Goal: Task Accomplishment & Management: Manage account settings

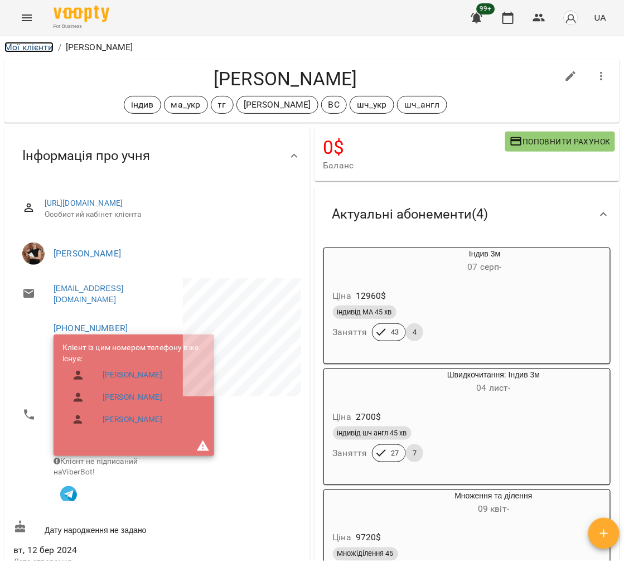
click at [14, 50] on link "Мої клієнти" at bounding box center [28, 47] width 49 height 11
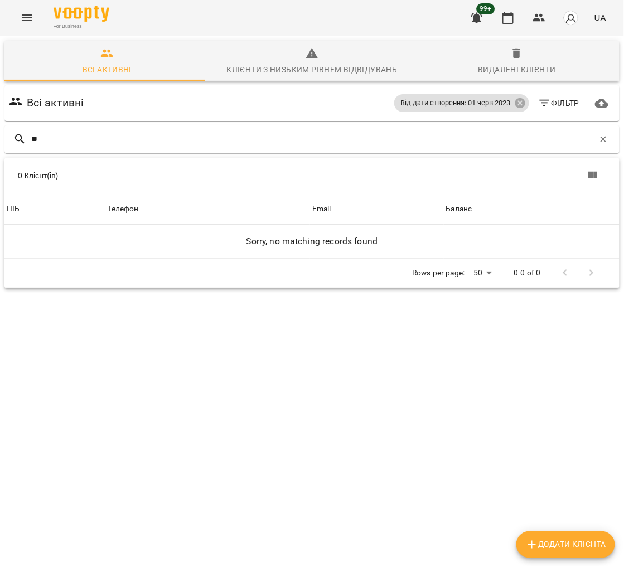
type input "*"
type input "*****"
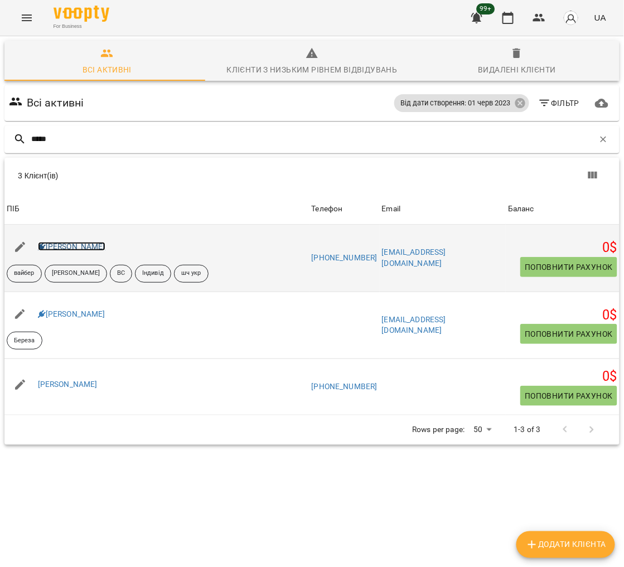
click at [61, 245] on link "Ігор Березій" at bounding box center [71, 246] width 67 height 9
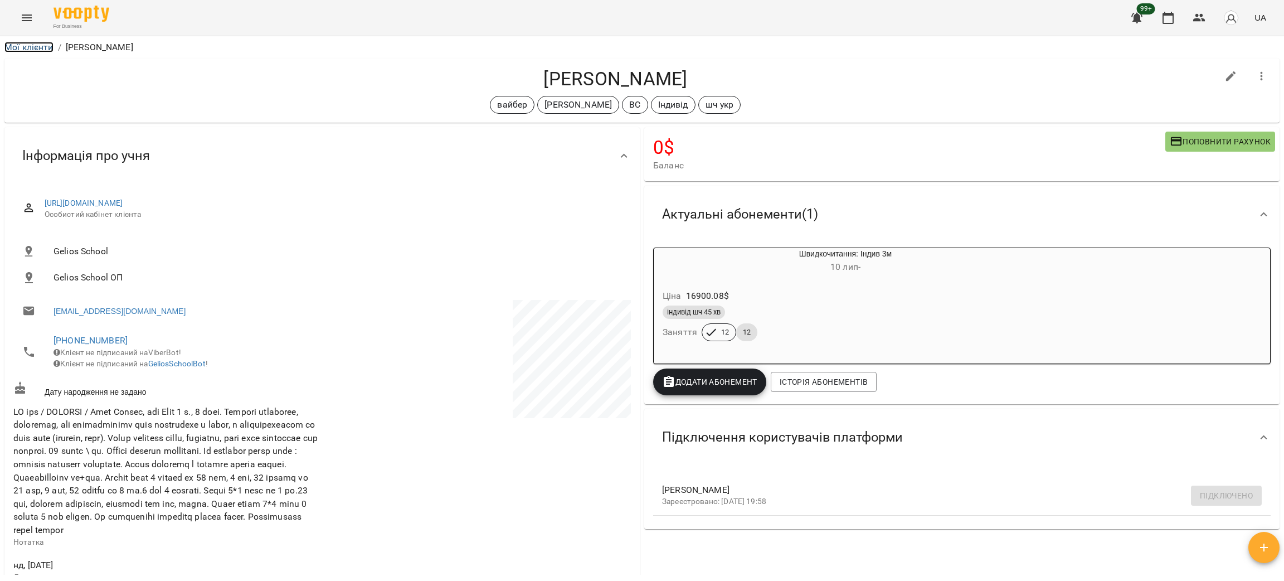
click at [37, 51] on link "Мої клієнти" at bounding box center [28, 47] width 49 height 11
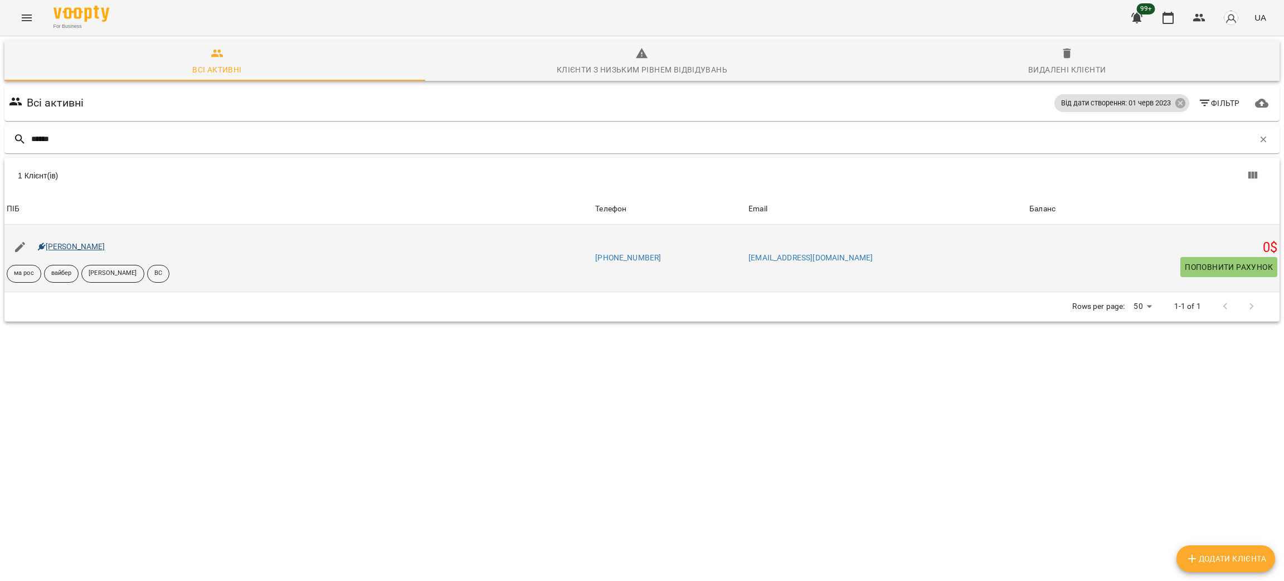
type input "******"
click at [64, 251] on link "Олівер Крут" at bounding box center [71, 246] width 67 height 9
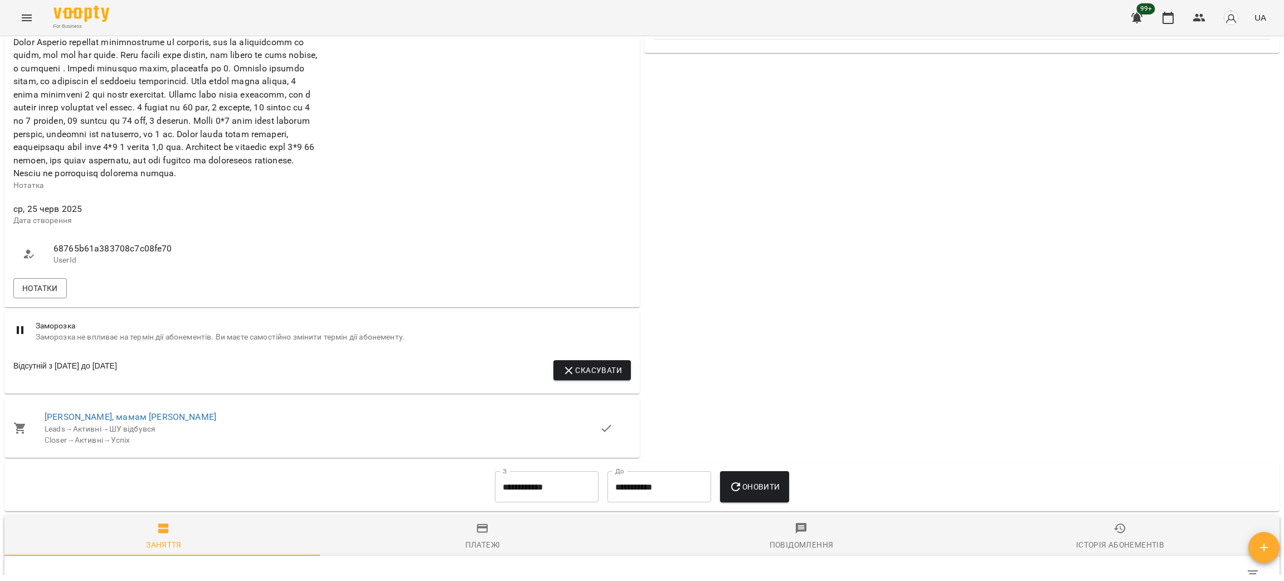
scroll to position [476, 0]
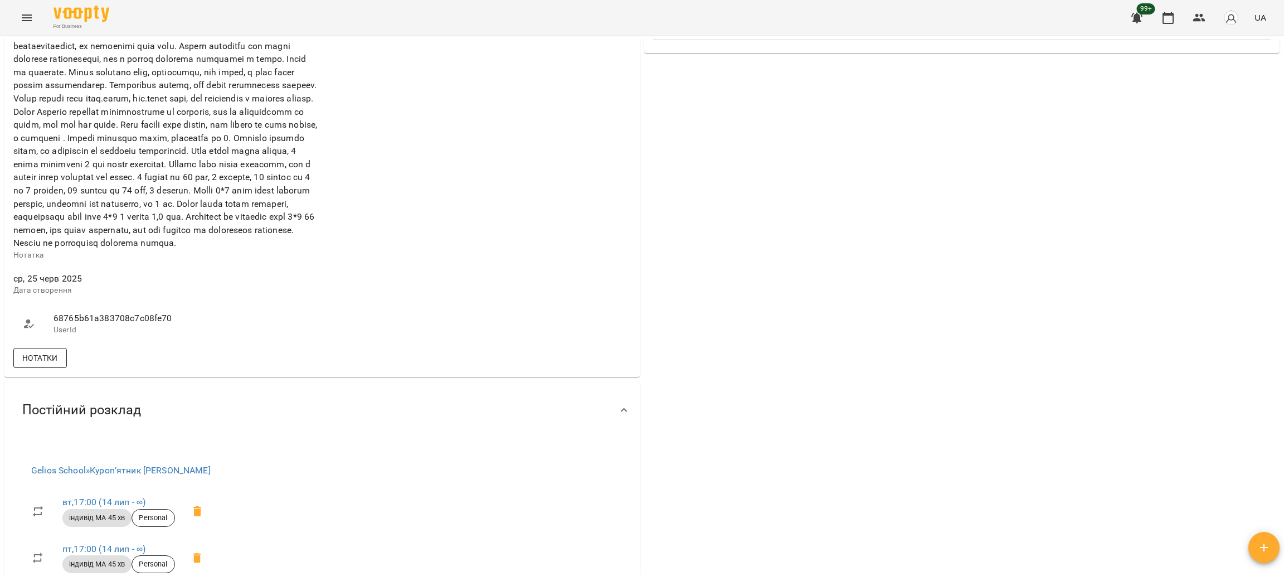
click at [32, 364] on span "Нотатки" at bounding box center [40, 357] width 36 height 13
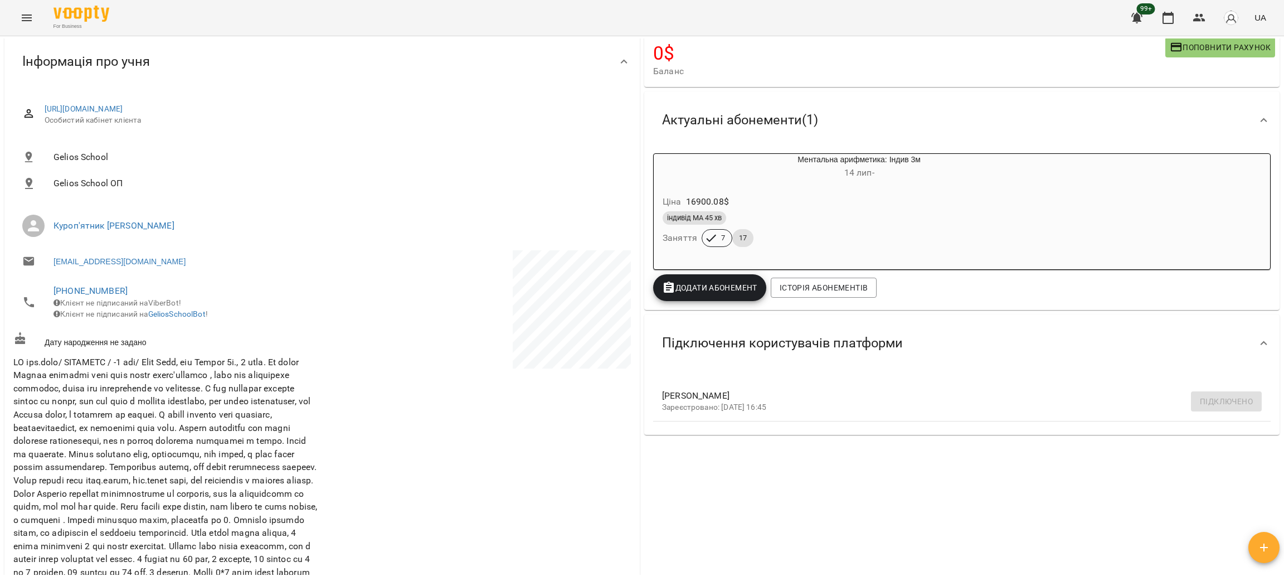
scroll to position [0, 0]
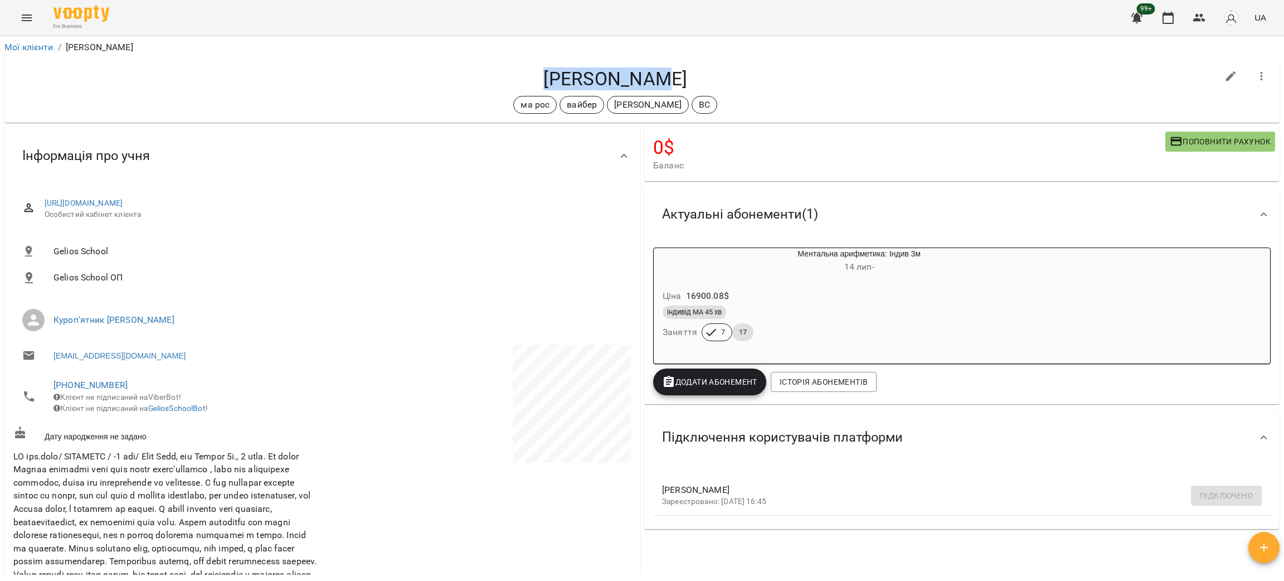
drag, startPoint x: 543, startPoint y: 64, endPoint x: 718, endPoint y: 76, distance: 176.0
click at [623, 76] on div "Олівер Крут ма рос вайбер Саріджа Юля ВС" at bounding box center [641, 91] width 1275 height 64
copy h4 "Олівер Крут"
click at [623, 74] on h4 "Олівер Крут" at bounding box center [615, 78] width 1204 height 23
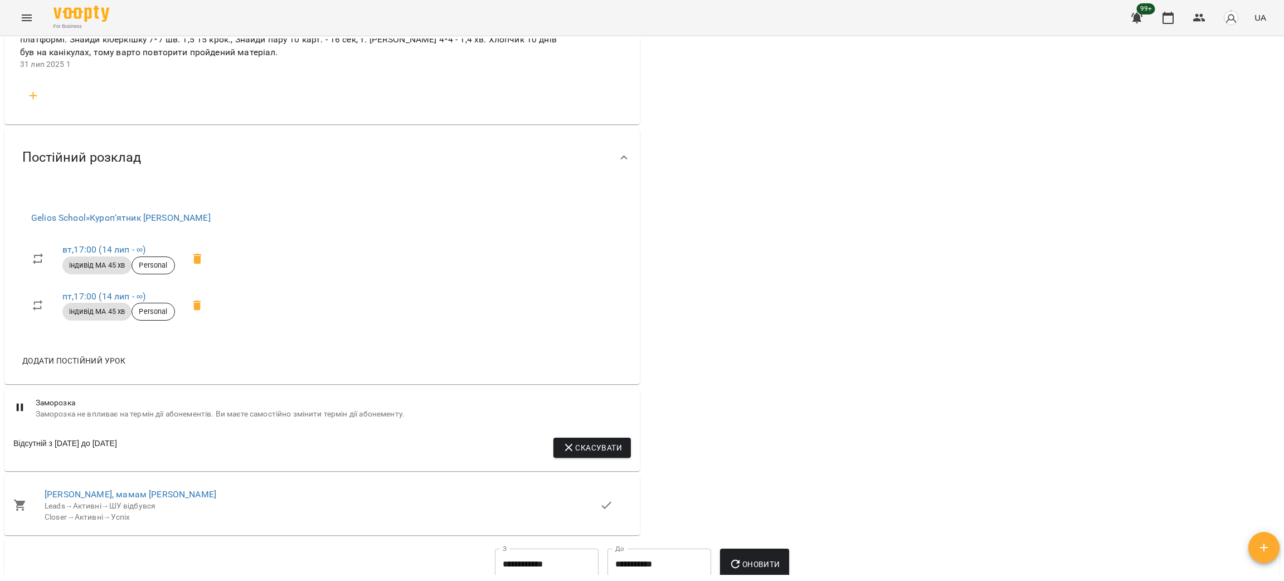
scroll to position [835, 0]
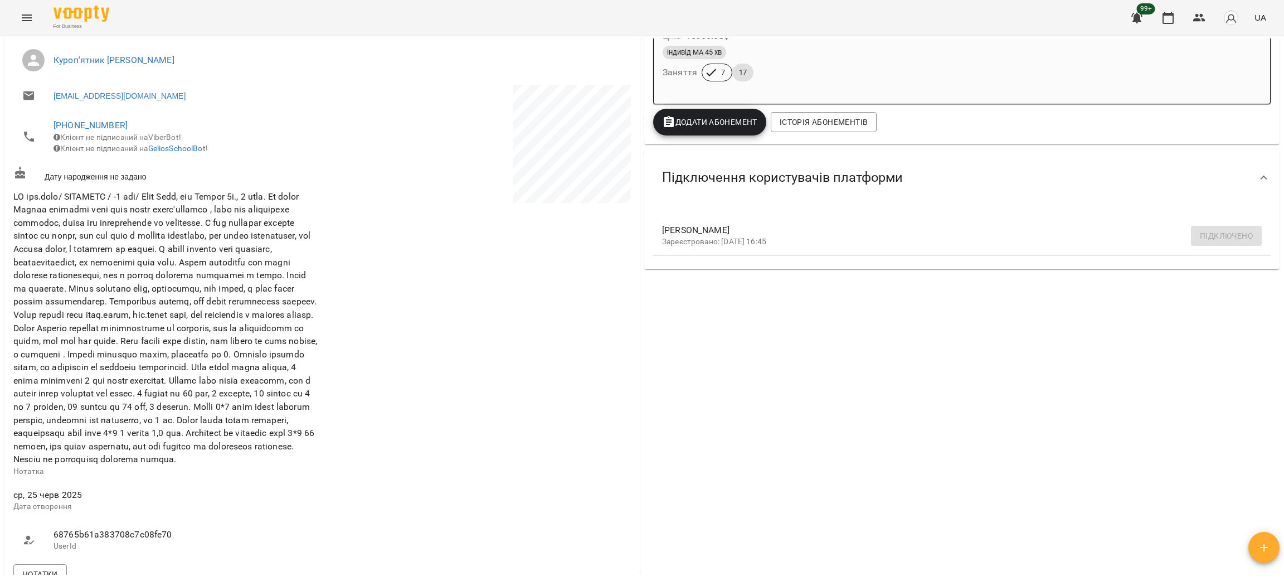
scroll to position [0, 0]
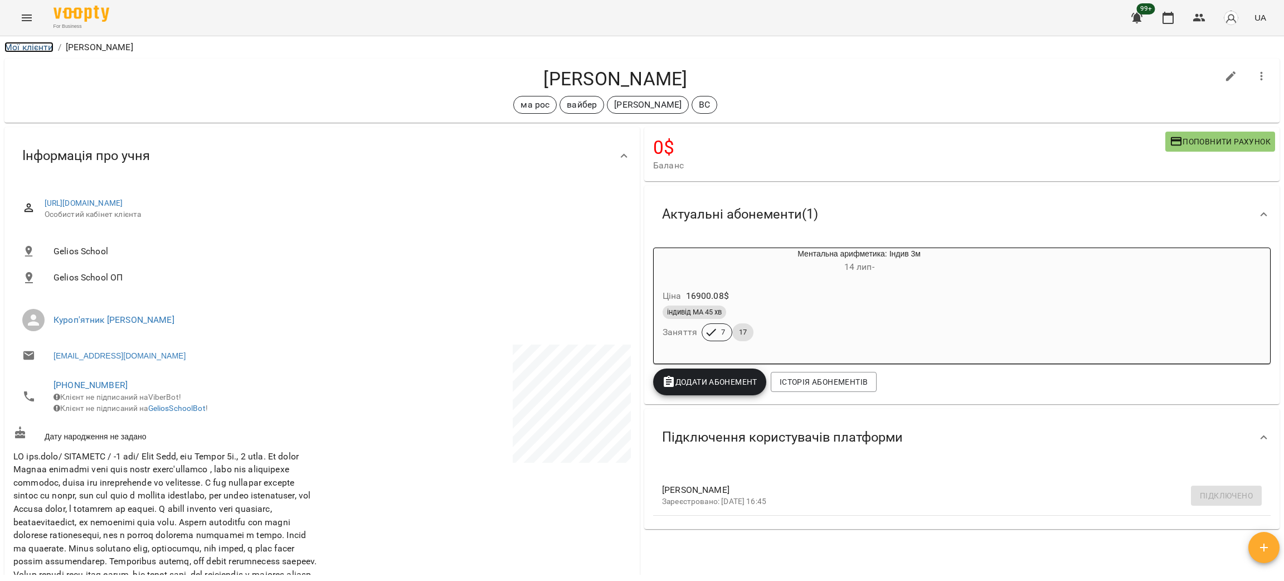
click at [33, 45] on link "Мої клієнти" at bounding box center [28, 47] width 49 height 11
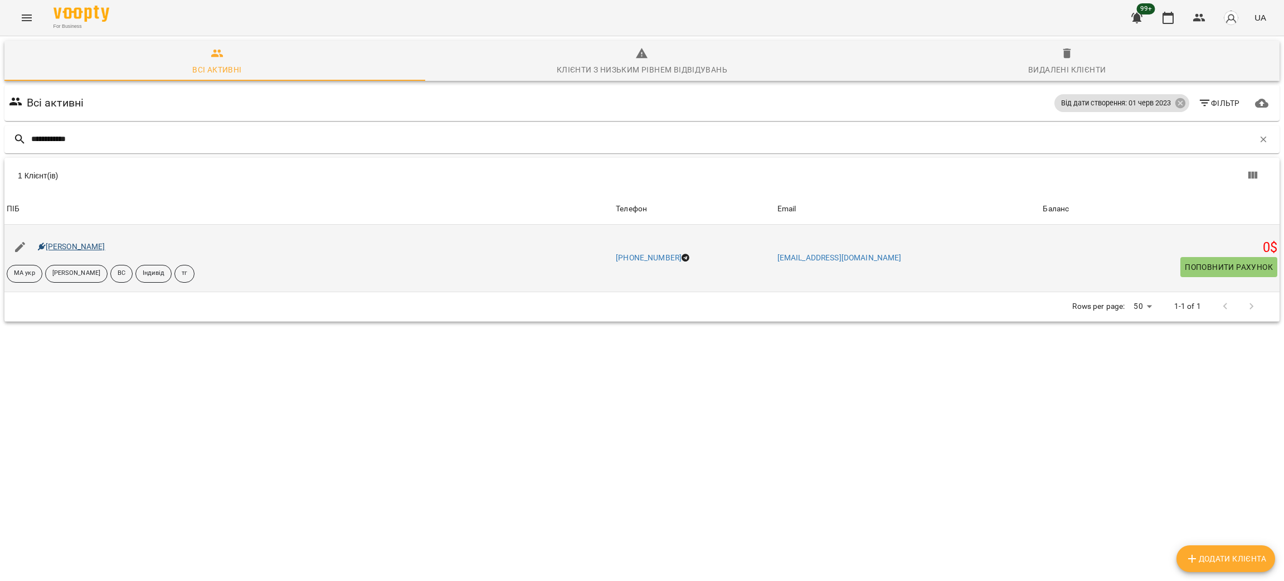
type input "**********"
click at [72, 247] on link "Сокол Максим" at bounding box center [71, 246] width 67 height 9
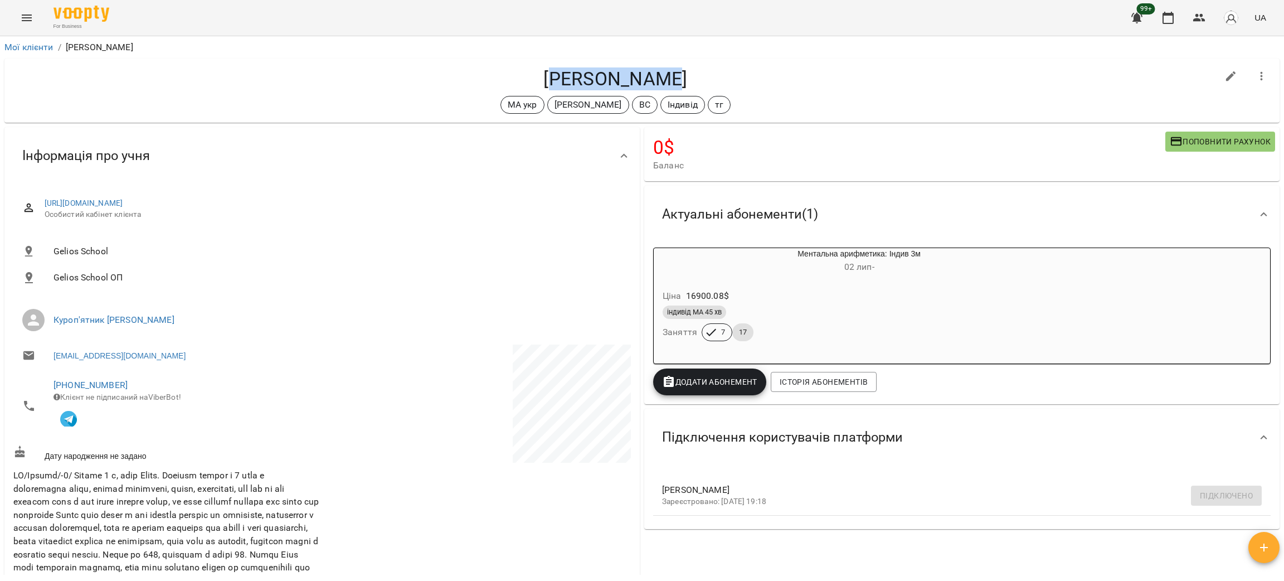
drag, startPoint x: 600, startPoint y: 77, endPoint x: 706, endPoint y: 79, distance: 105.9
click at [623, 79] on h4 "Сокол Максим" at bounding box center [615, 78] width 1204 height 23
click at [541, 75] on h4 "Сокол Максим" at bounding box center [615, 78] width 1204 height 23
drag, startPoint x: 544, startPoint y: 74, endPoint x: 774, endPoint y: 76, distance: 230.2
click at [623, 76] on h4 "Сокол Максим" at bounding box center [615, 78] width 1204 height 23
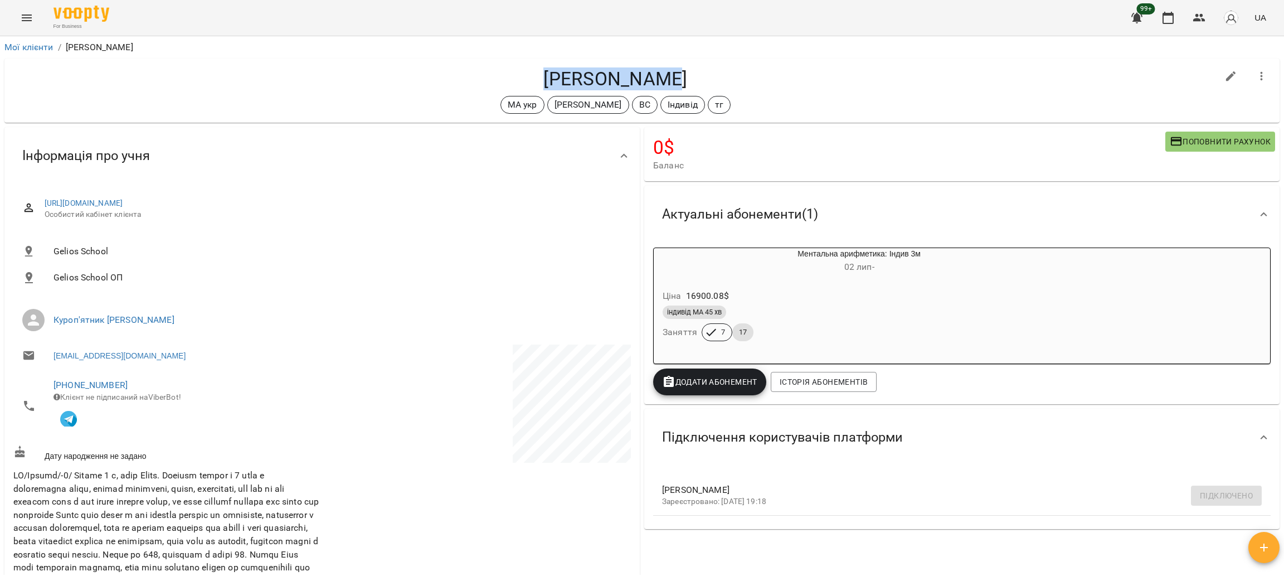
copy h4 "Сокол Максим"
drag, startPoint x: 1085, startPoint y: 46, endPoint x: 1082, endPoint y: 55, distance: 8.7
click at [623, 46] on ol "Мої клієнти / Сокол Максим" at bounding box center [641, 47] width 1275 height 13
click at [623, 384] on span "Історія абонементів" at bounding box center [824, 381] width 88 height 13
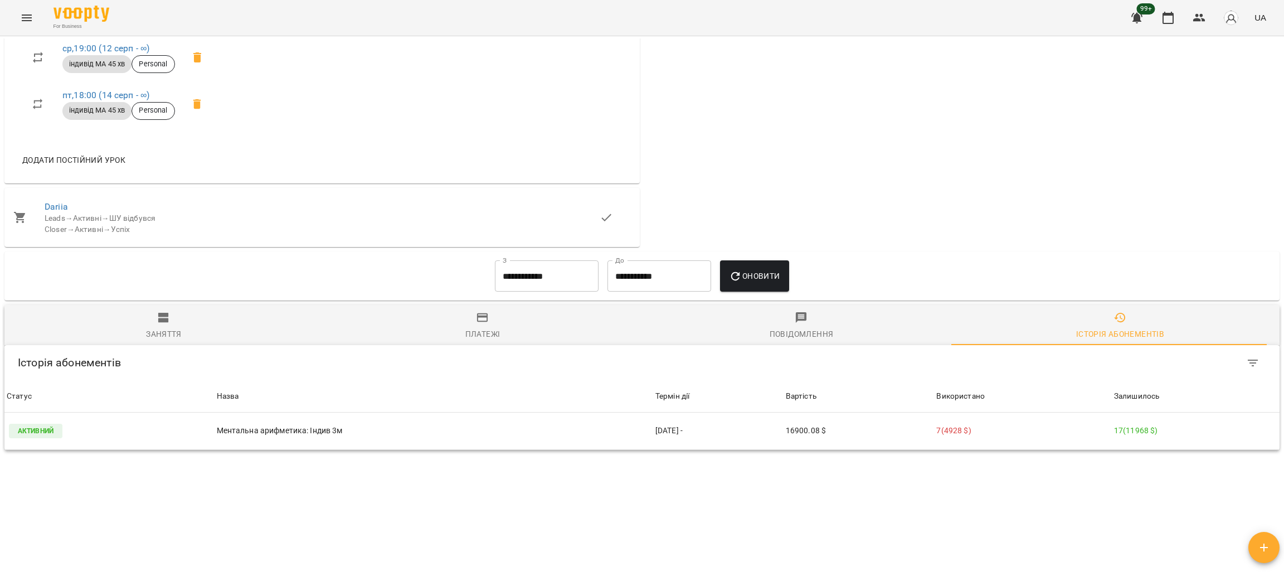
scroll to position [1068, 0]
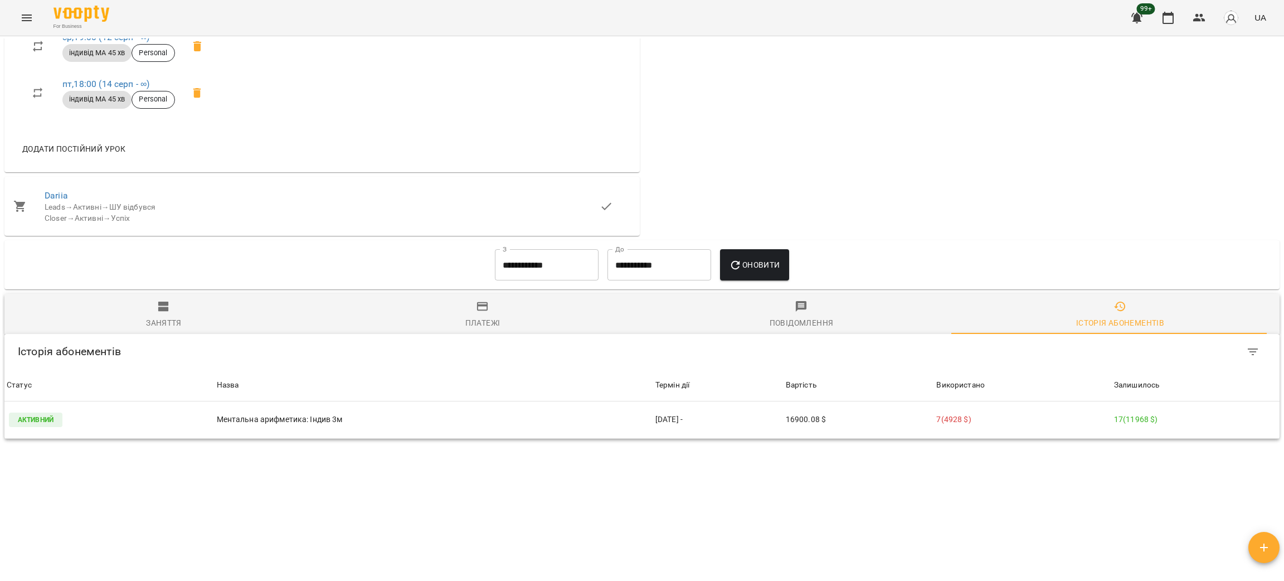
click at [569, 249] on input "**********" at bounding box center [547, 264] width 104 height 31
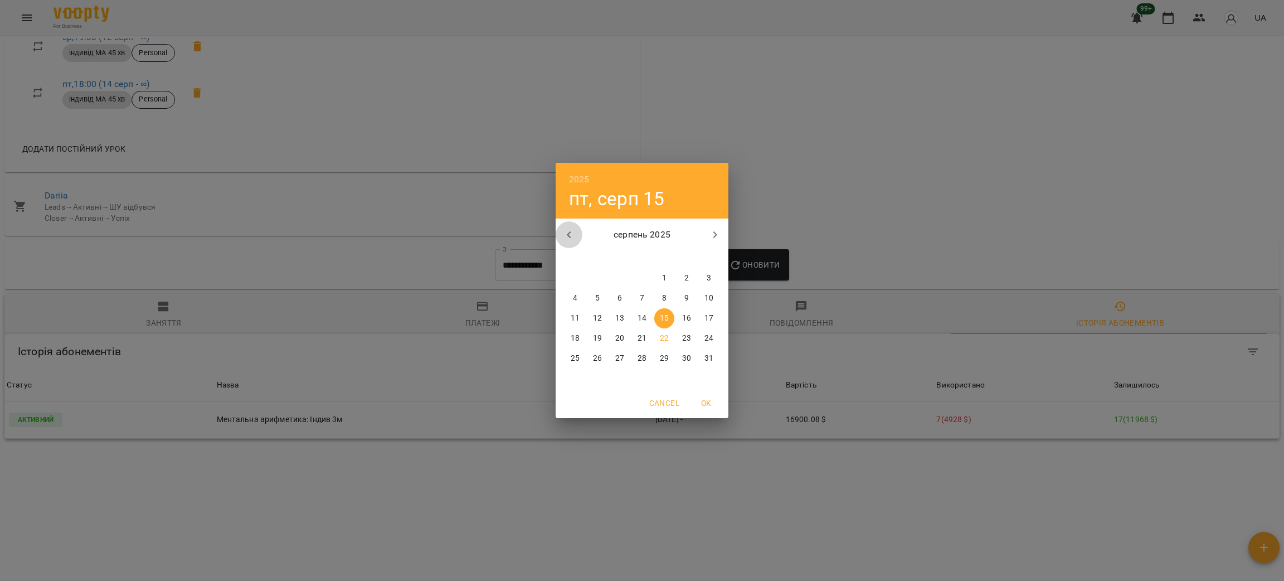
click at [575, 223] on button "button" at bounding box center [569, 234] width 27 height 27
click at [623, 278] on span "1" at bounding box center [642, 278] width 20 height 11
type input "**********"
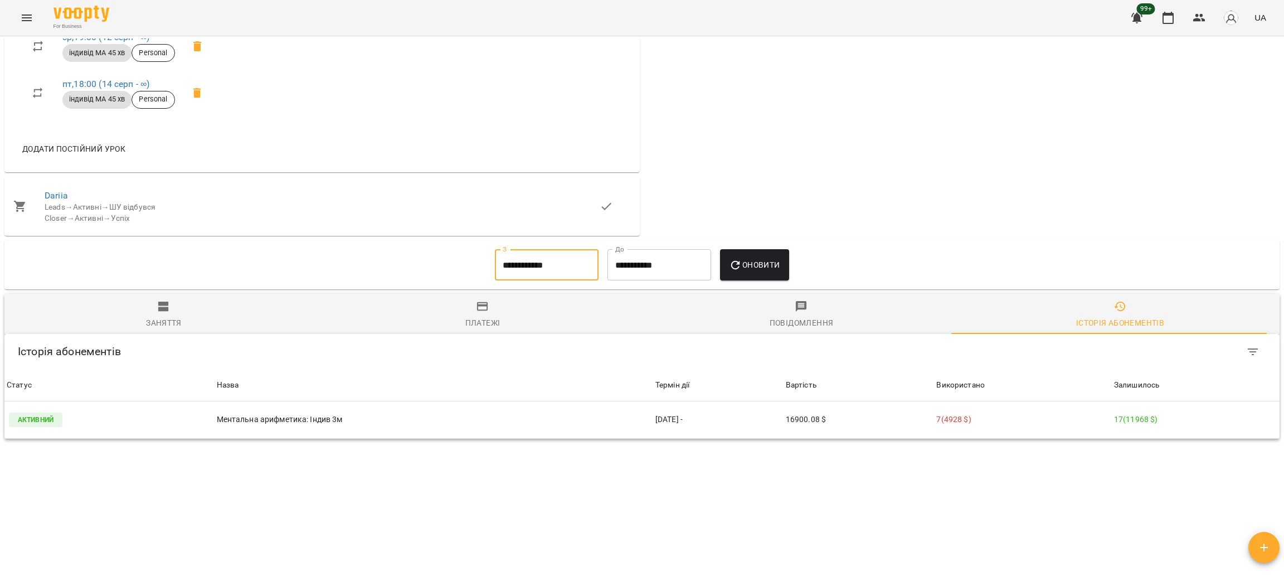
click at [623, 258] on span "Оновити" at bounding box center [754, 264] width 51 height 13
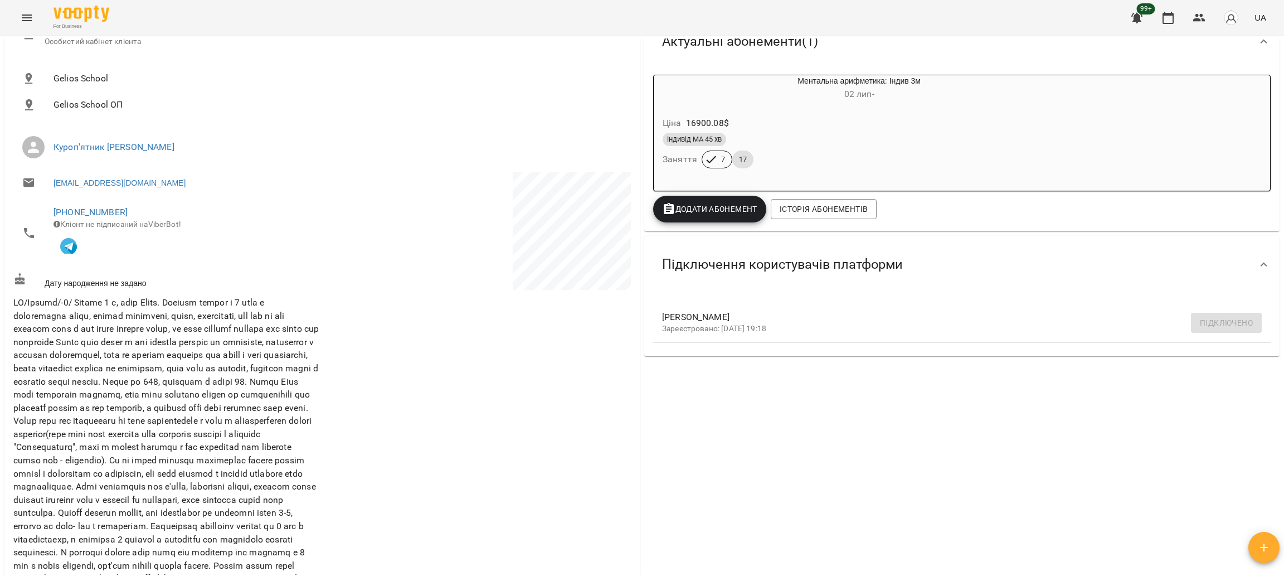
scroll to position [0, 0]
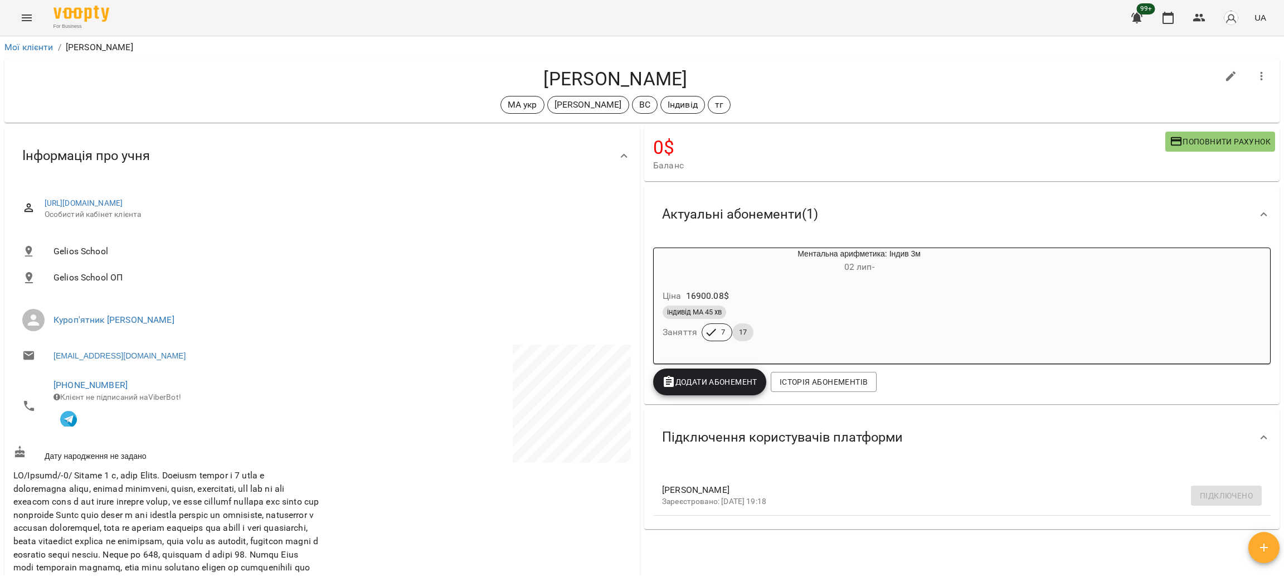
click at [21, 31] on div "For Business 99+ UA" at bounding box center [642, 18] width 1284 height 36
click at [13, 13] on button "Menu" at bounding box center [26, 17] width 27 height 27
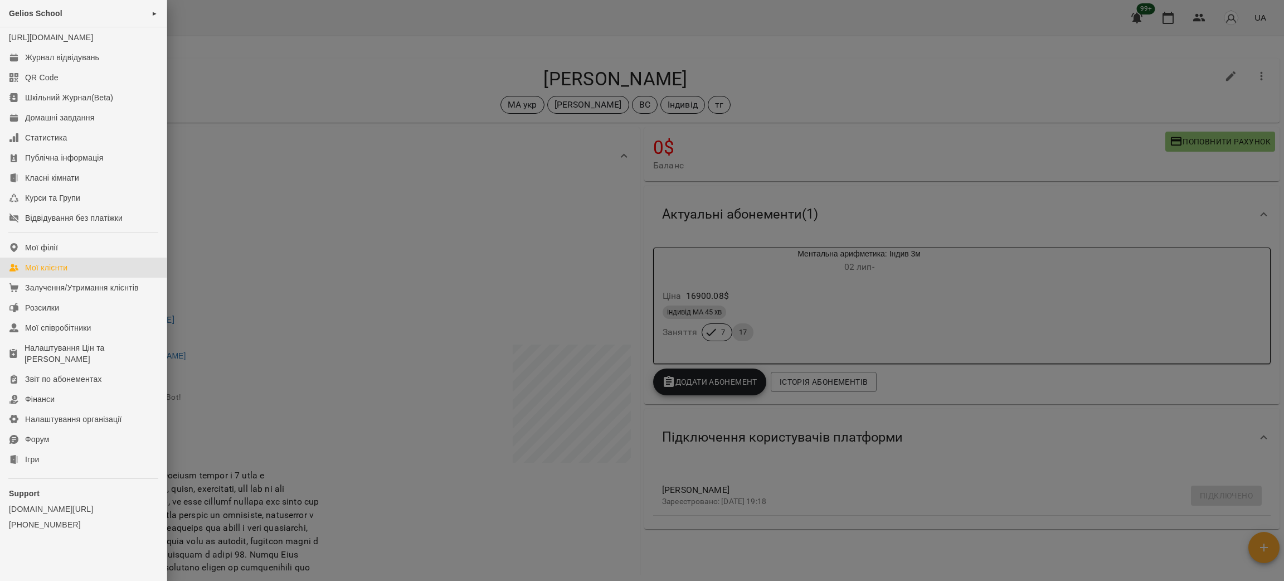
click at [36, 273] on div "Мої клієнти" at bounding box center [46, 267] width 42 height 11
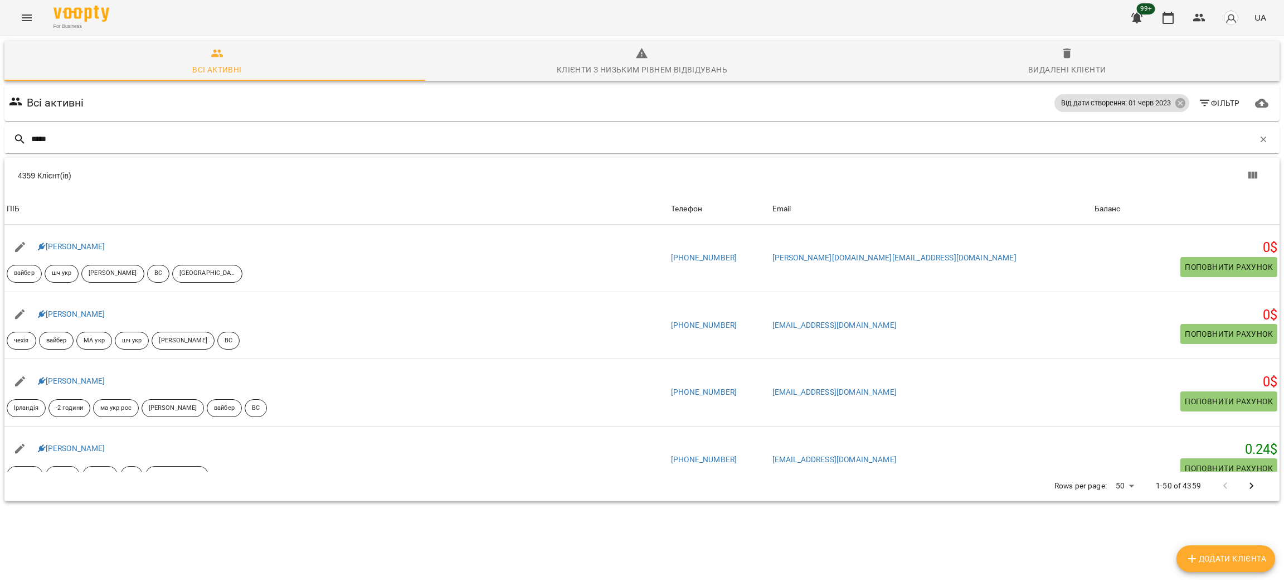
type input "******"
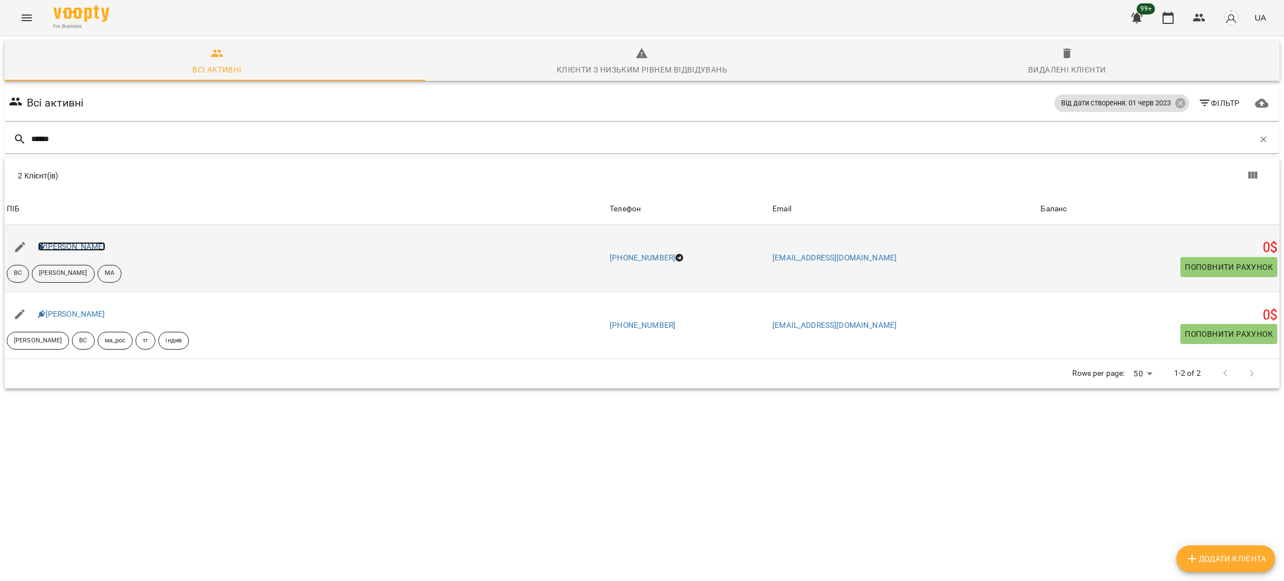
click at [60, 247] on link "Grube Амалія" at bounding box center [71, 246] width 67 height 9
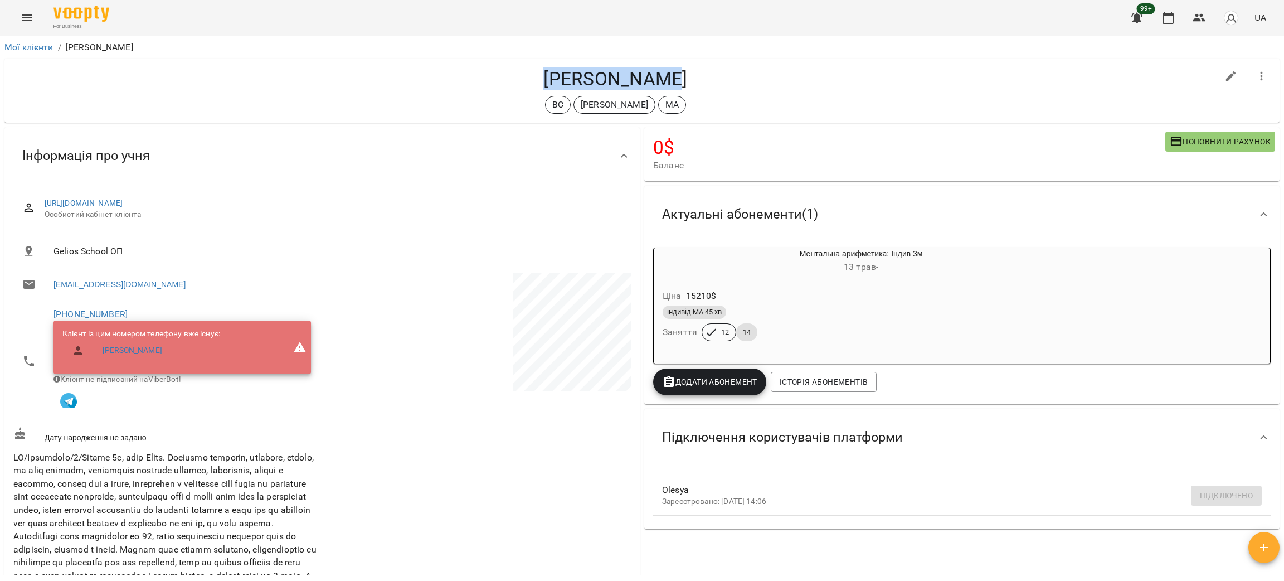
drag, startPoint x: 560, startPoint y: 75, endPoint x: 673, endPoint y: 74, distance: 113.1
click at [623, 74] on h4 "Grube Амалія" at bounding box center [615, 78] width 1204 height 23
copy h4 "Grube Амалія"
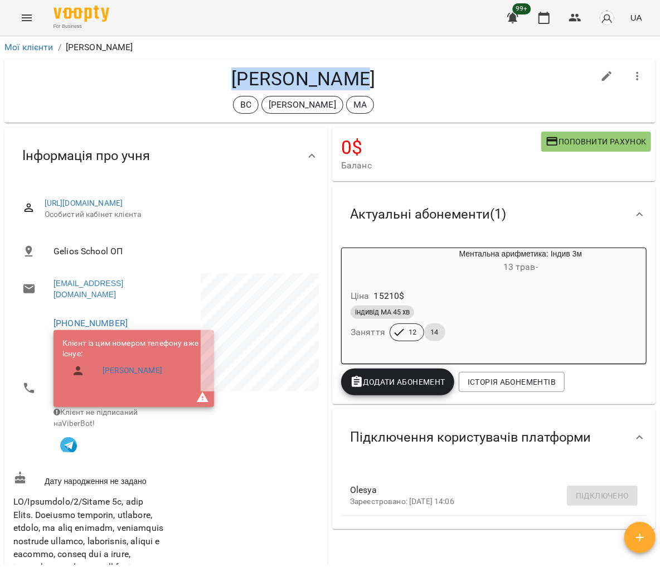
click at [16, 25] on button "Menu" at bounding box center [26, 17] width 27 height 27
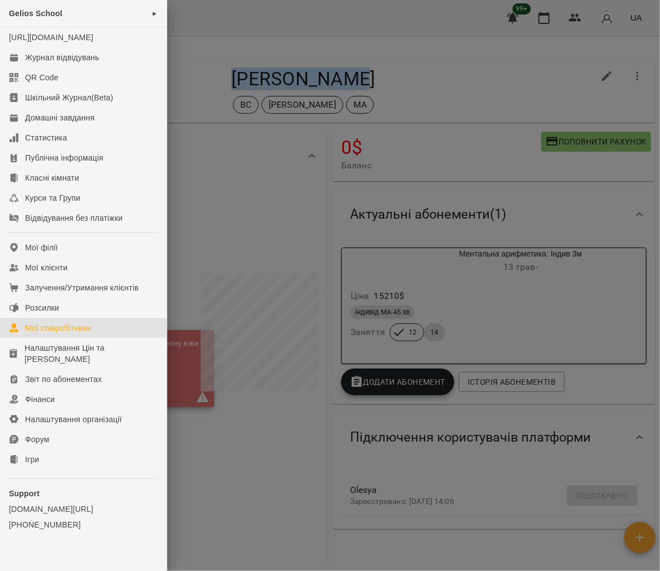
click at [84, 333] on div "Мої співробітники" at bounding box center [58, 327] width 66 height 11
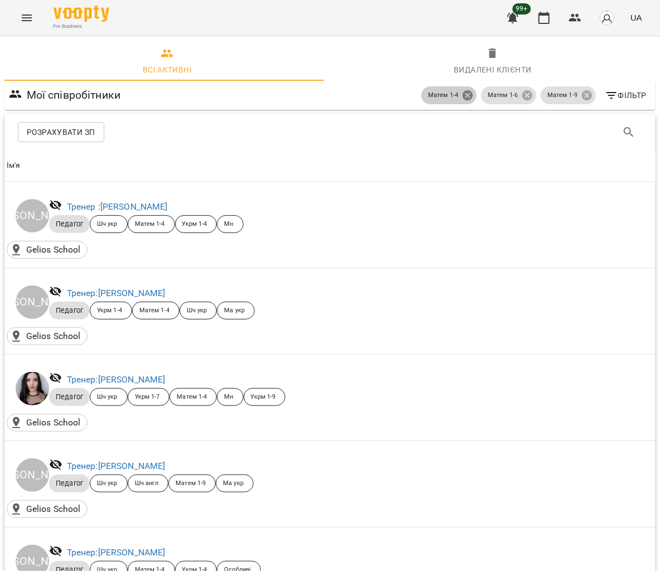
click at [463, 99] on icon at bounding box center [468, 95] width 10 height 10
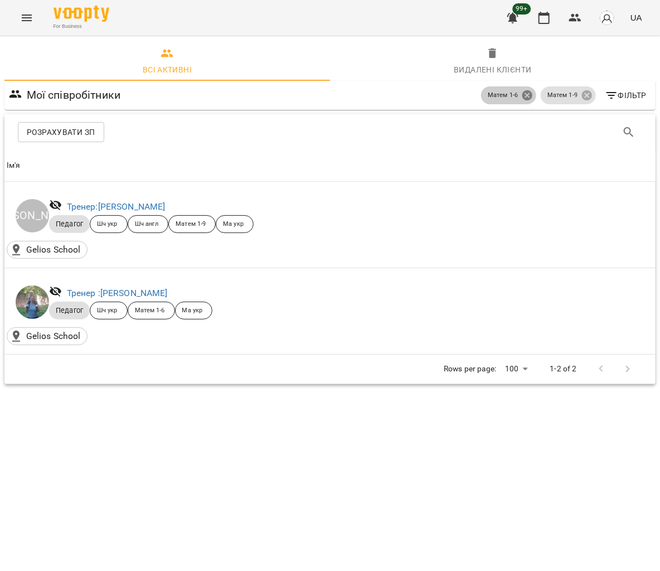
click at [531, 96] on icon at bounding box center [527, 95] width 10 height 10
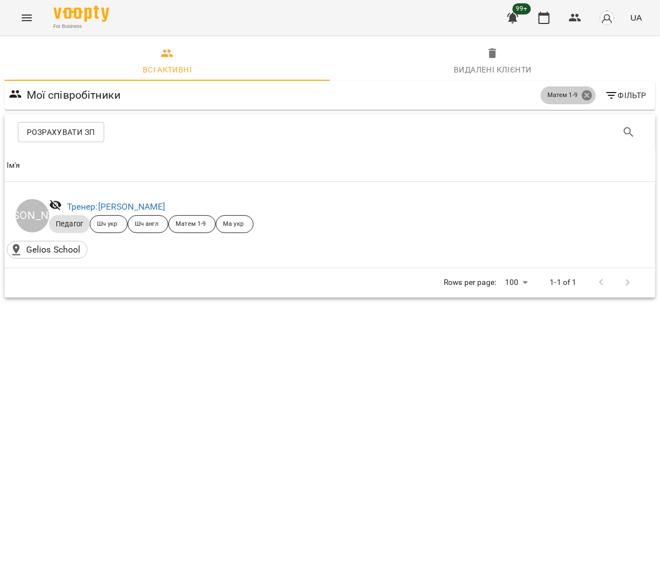
click at [588, 95] on icon at bounding box center [587, 95] width 12 height 12
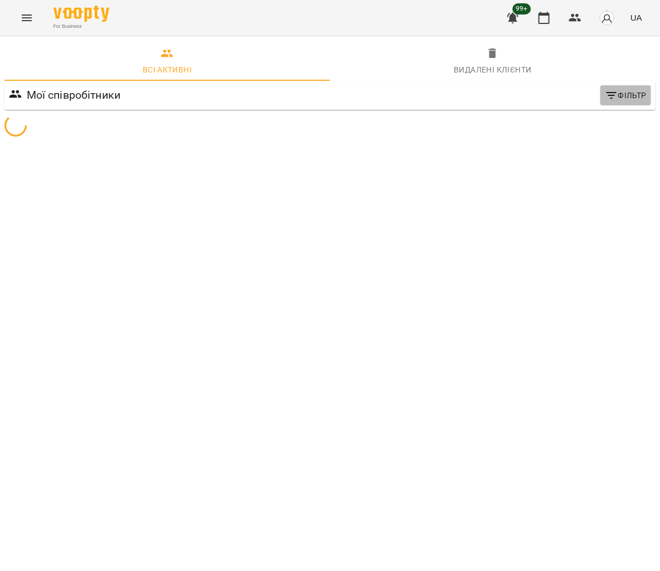
click at [623, 97] on span "Фільтр" at bounding box center [626, 95] width 42 height 13
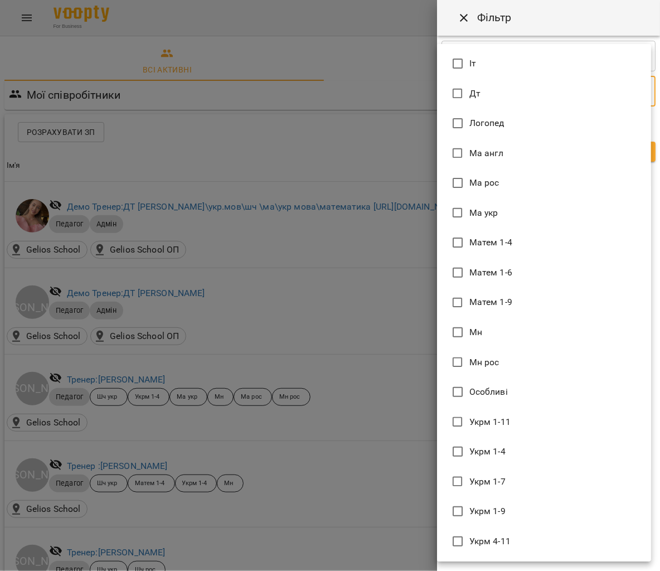
type input "******"
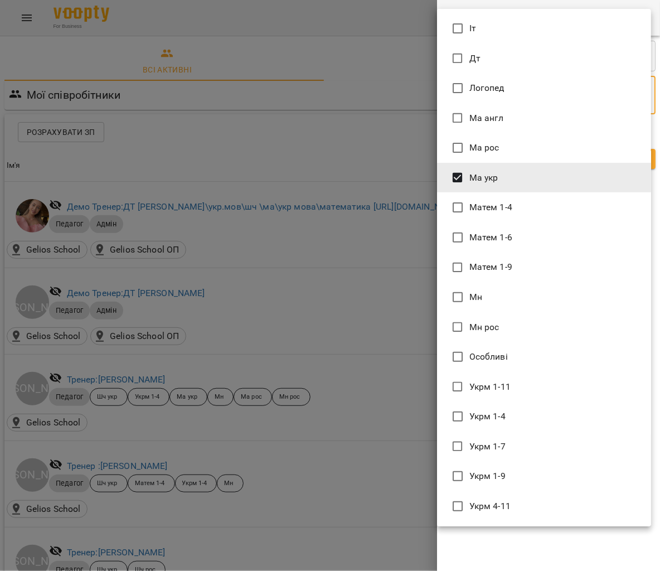
click at [293, 123] on div at bounding box center [330, 285] width 660 height 571
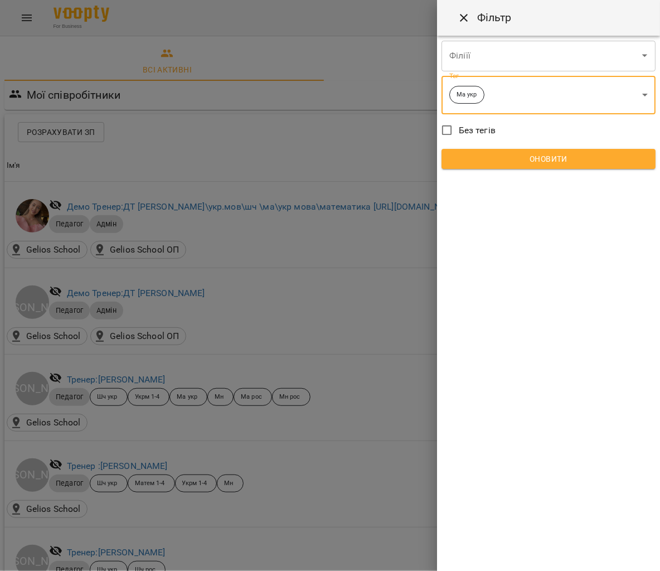
drag, startPoint x: 514, startPoint y: 157, endPoint x: 572, endPoint y: 153, distance: 58.6
click at [514, 157] on span "Оновити" at bounding box center [548, 158] width 196 height 13
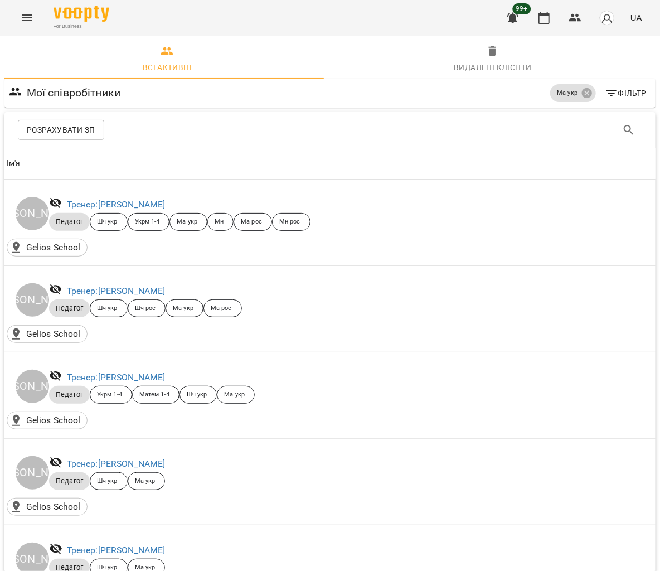
scroll to position [2385, 0]
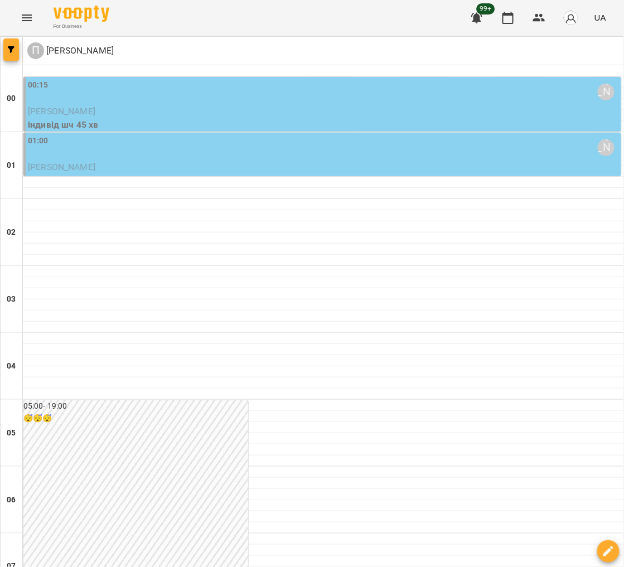
click at [11, 56] on button "button" at bounding box center [11, 49] width 16 height 22
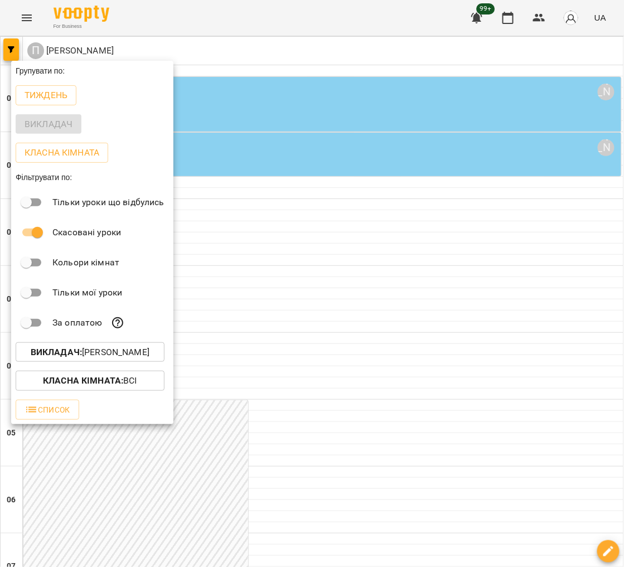
click at [110, 353] on p "Викладач : Попроцька Ольга" at bounding box center [90, 352] width 119 height 13
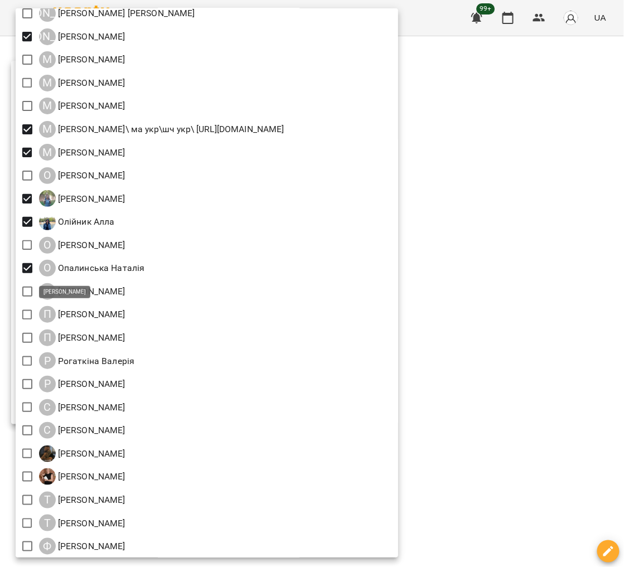
scroll to position [1075, 0]
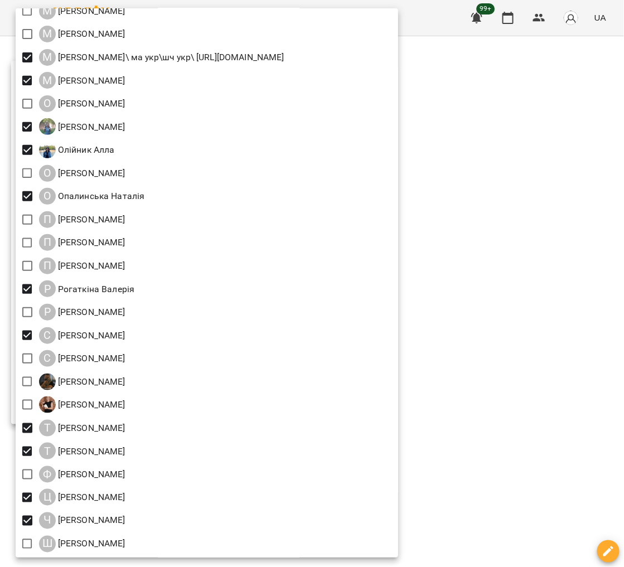
click at [524, 219] on div at bounding box center [312, 283] width 624 height 567
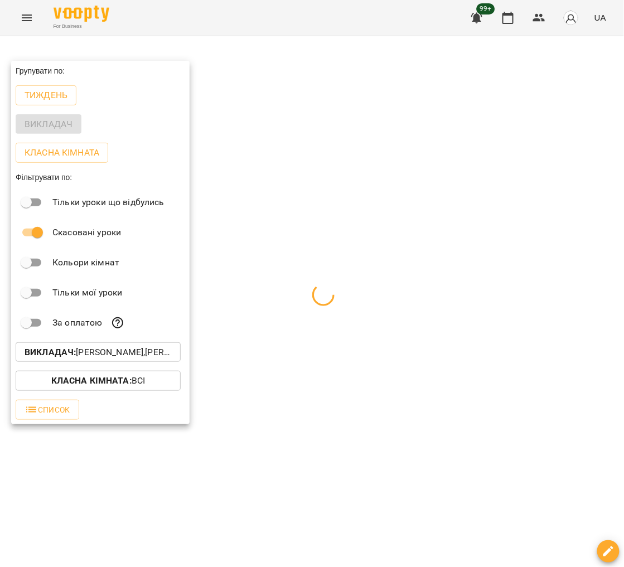
click at [470, 253] on div at bounding box center [312, 283] width 624 height 567
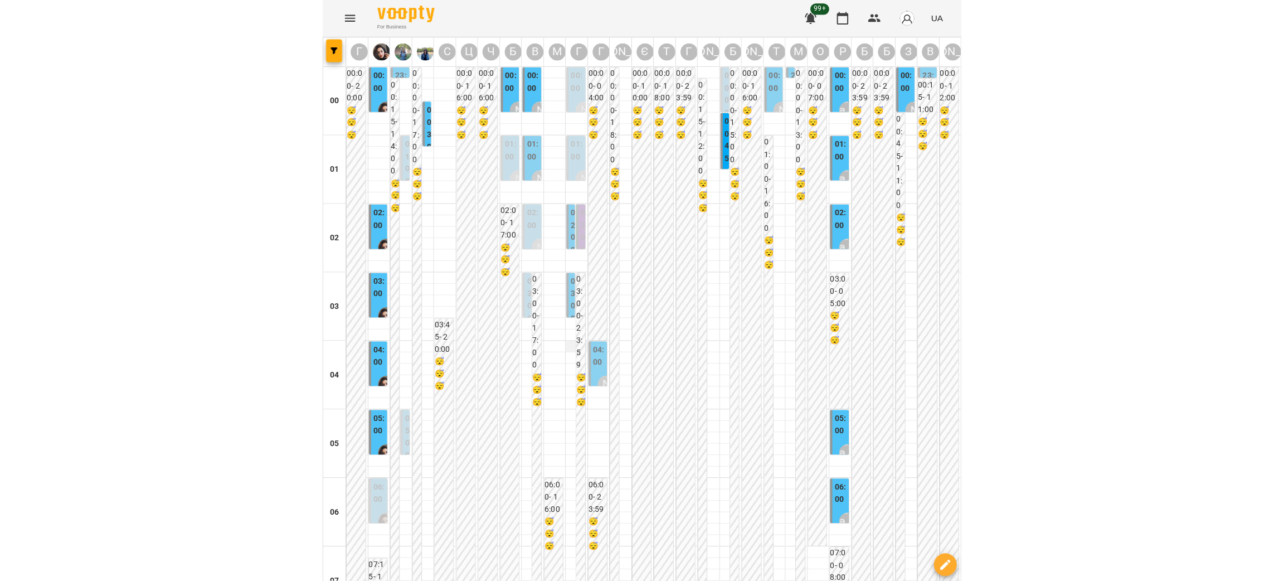
scroll to position [417, 0]
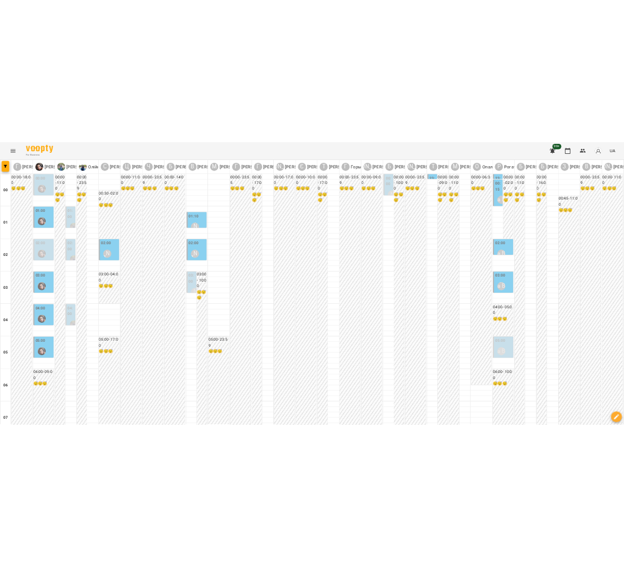
scroll to position [501, 0]
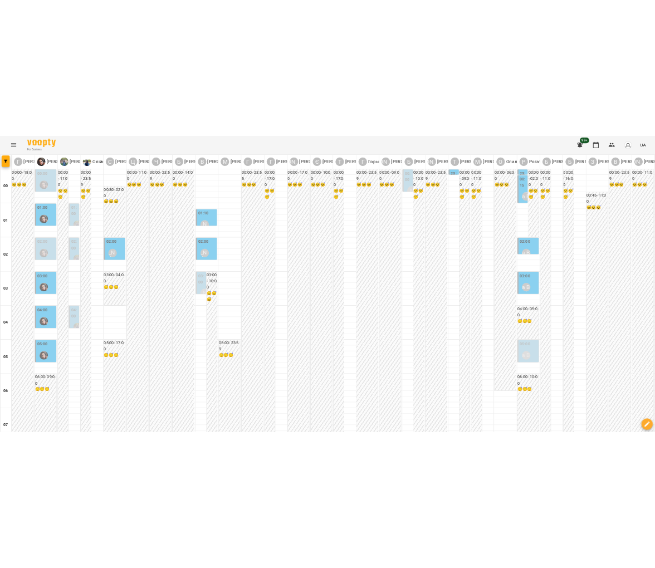
scroll to position [501, 0]
